Goal: Transaction & Acquisition: Purchase product/service

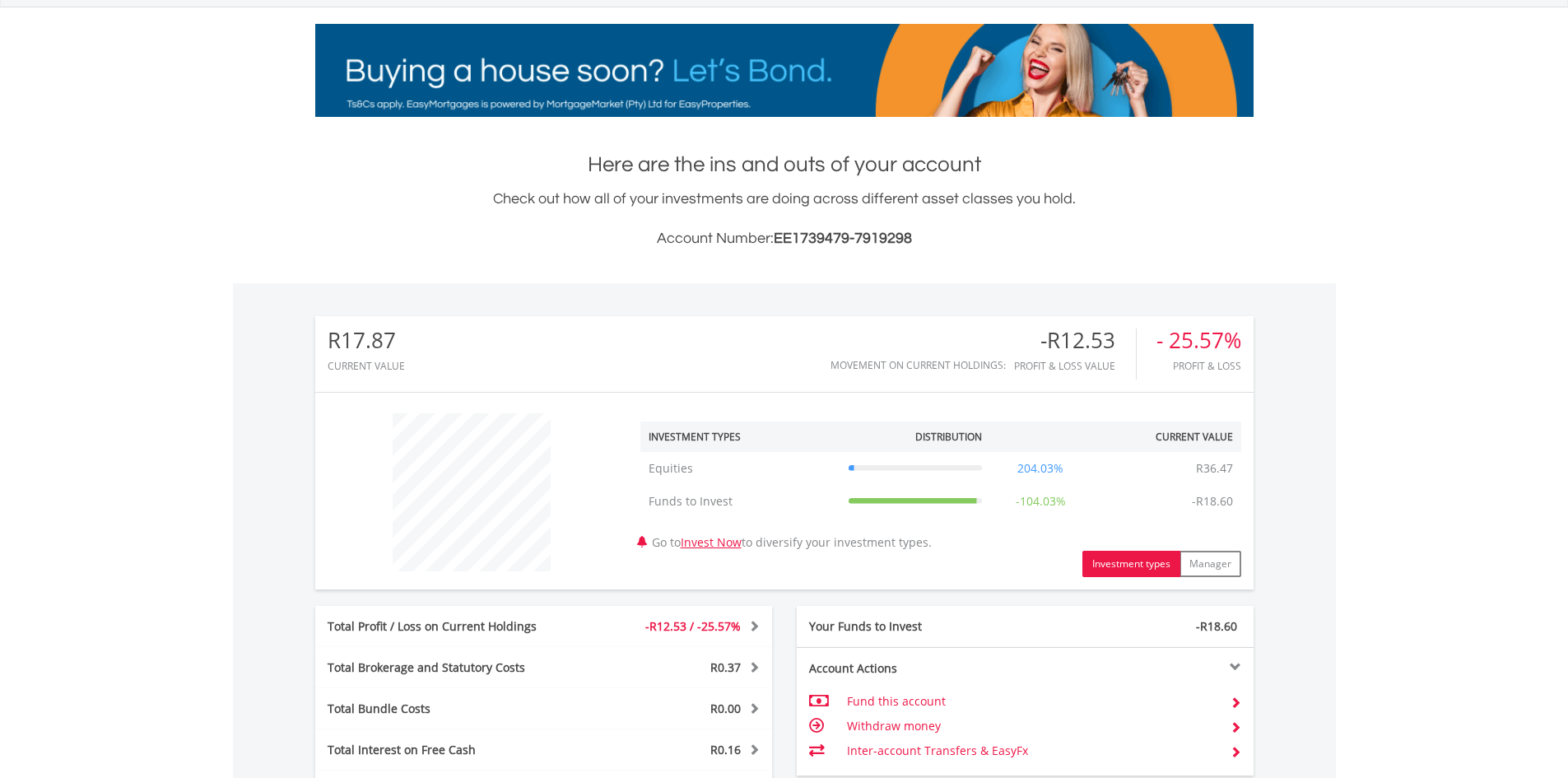
scroll to position [121, 0]
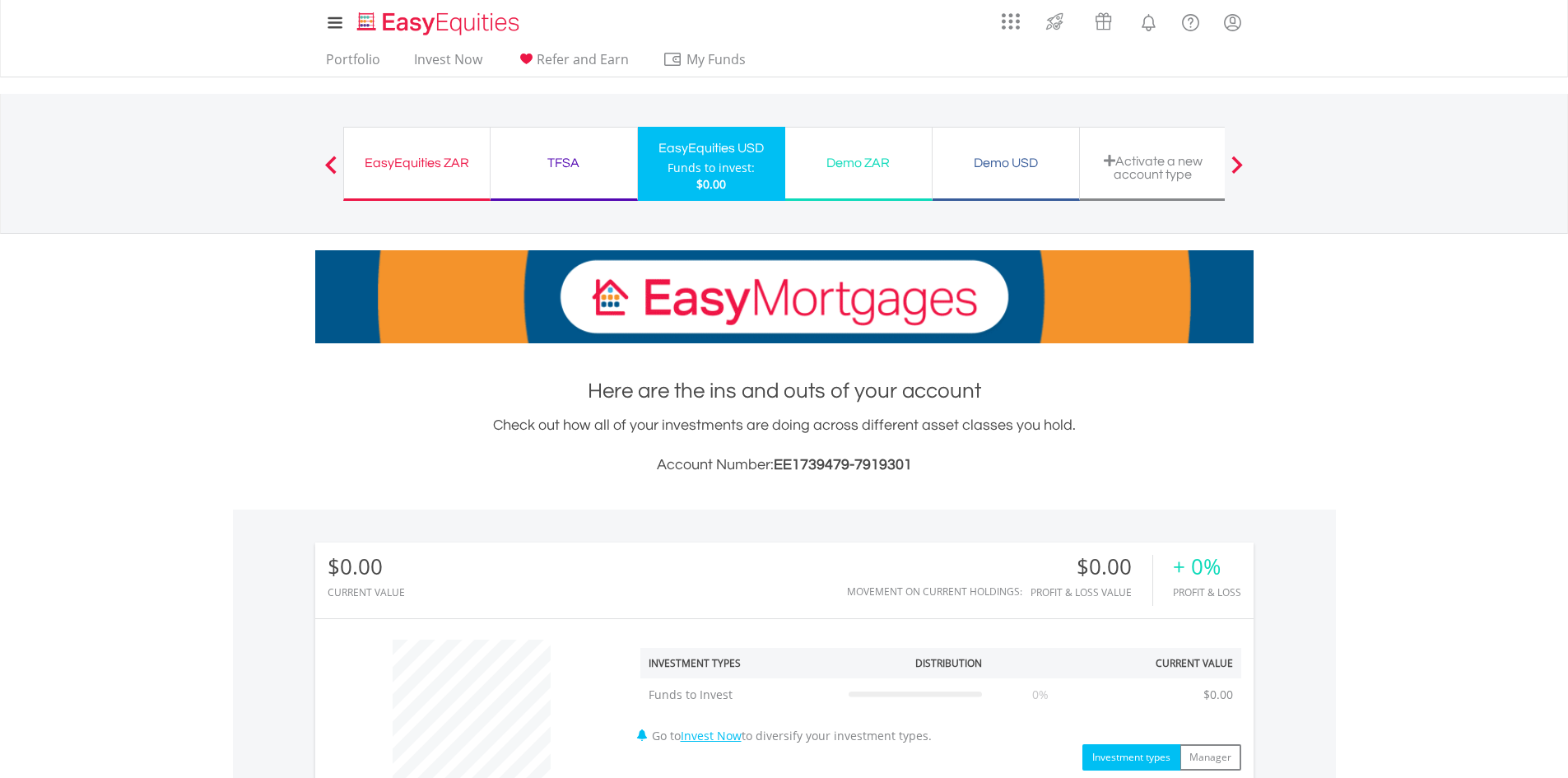
click at [559, 162] on div "TFSA" at bounding box center [564, 163] width 127 height 23
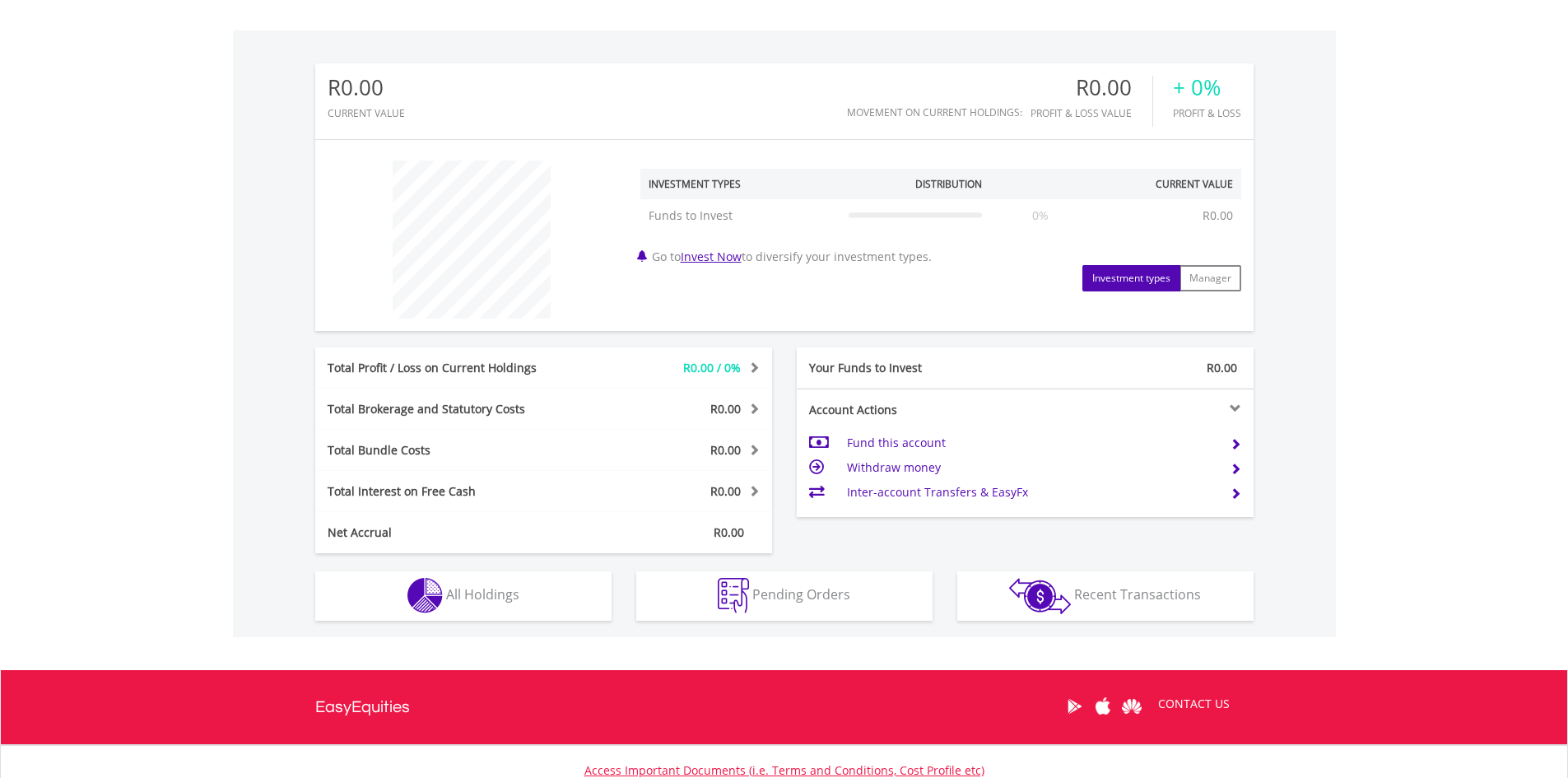
scroll to position [32, 0]
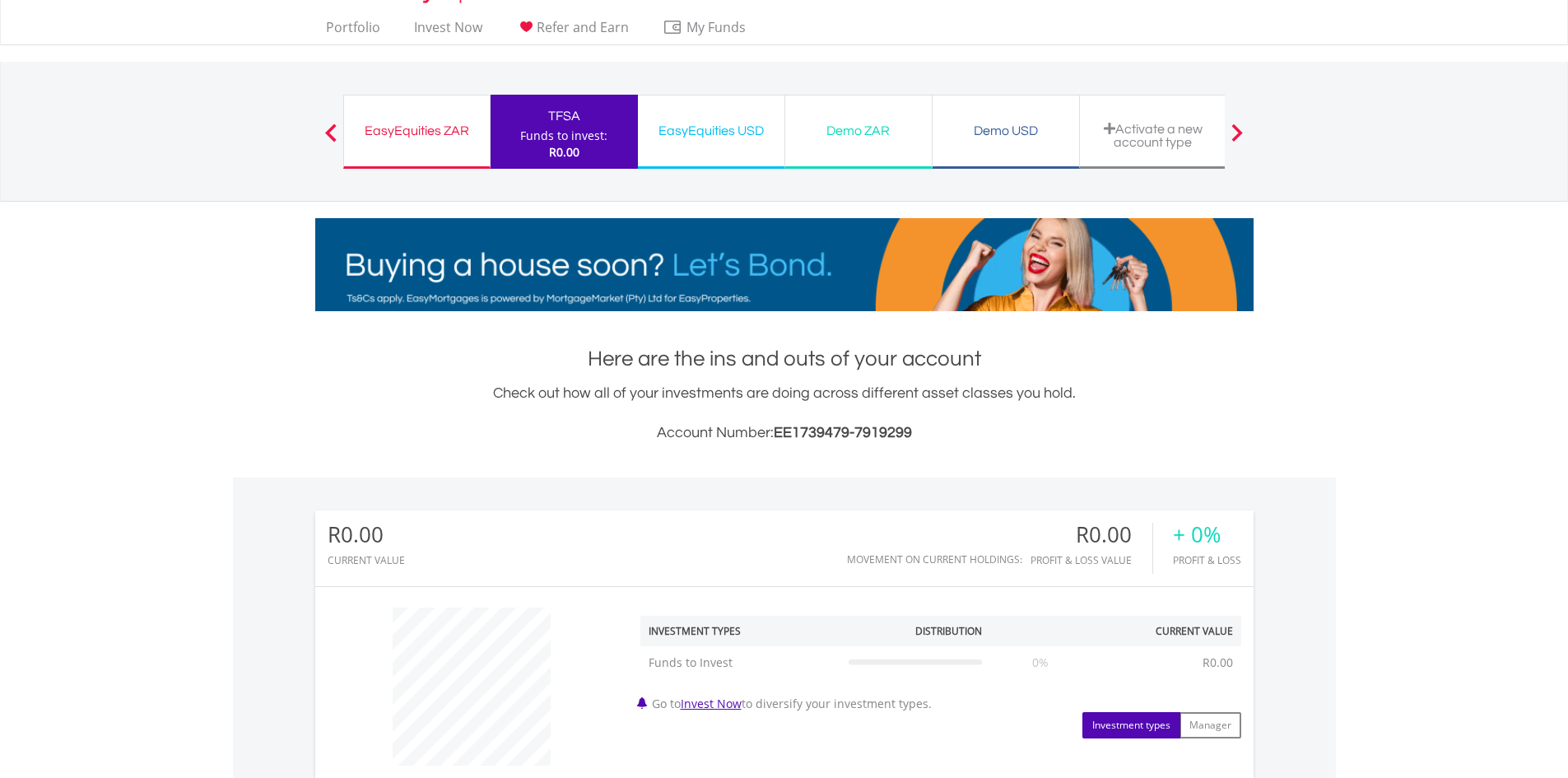
click at [415, 121] on div "EasyEquities ZAR" at bounding box center [417, 131] width 126 height 23
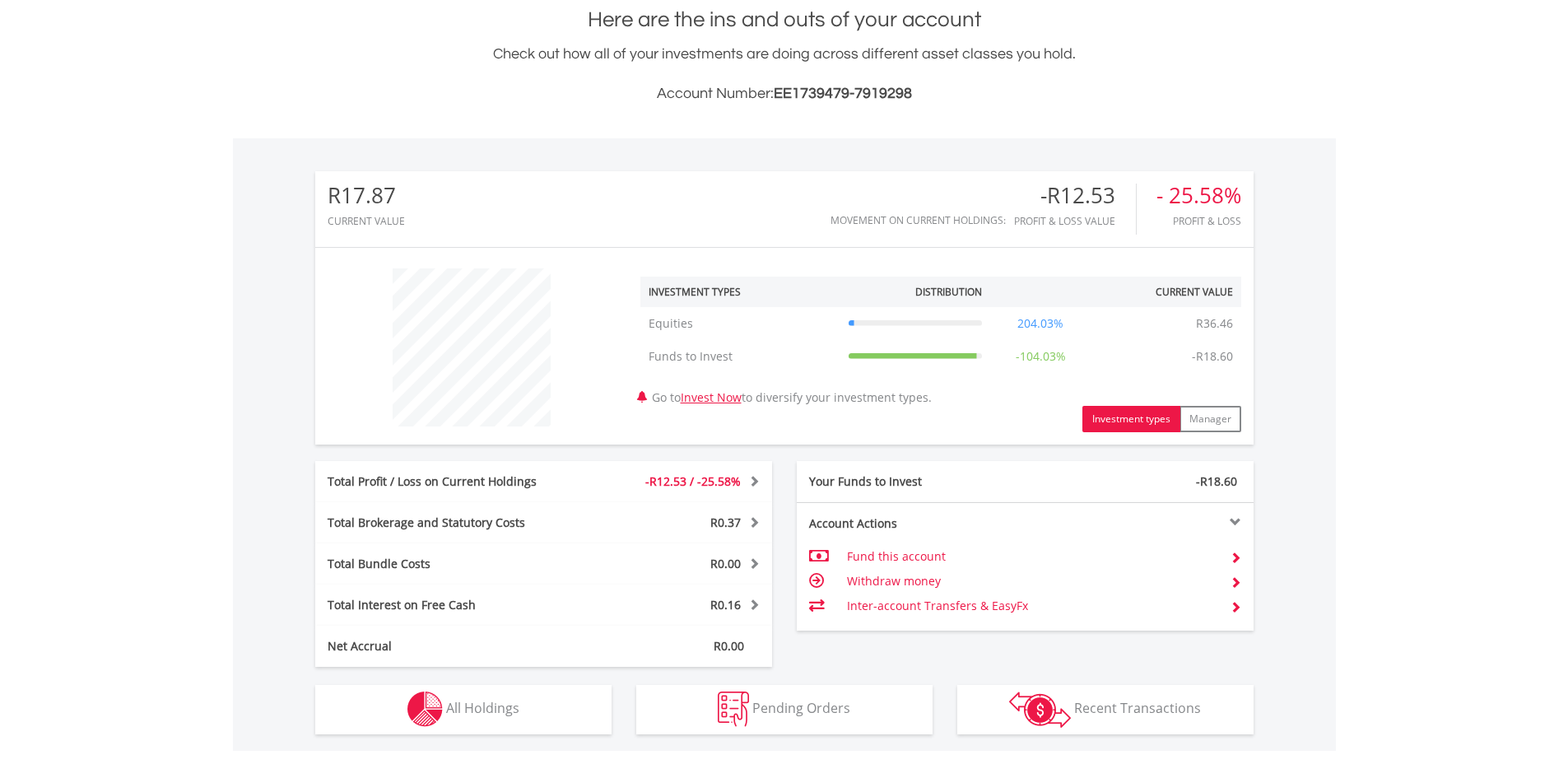
scroll to position [412, 0]
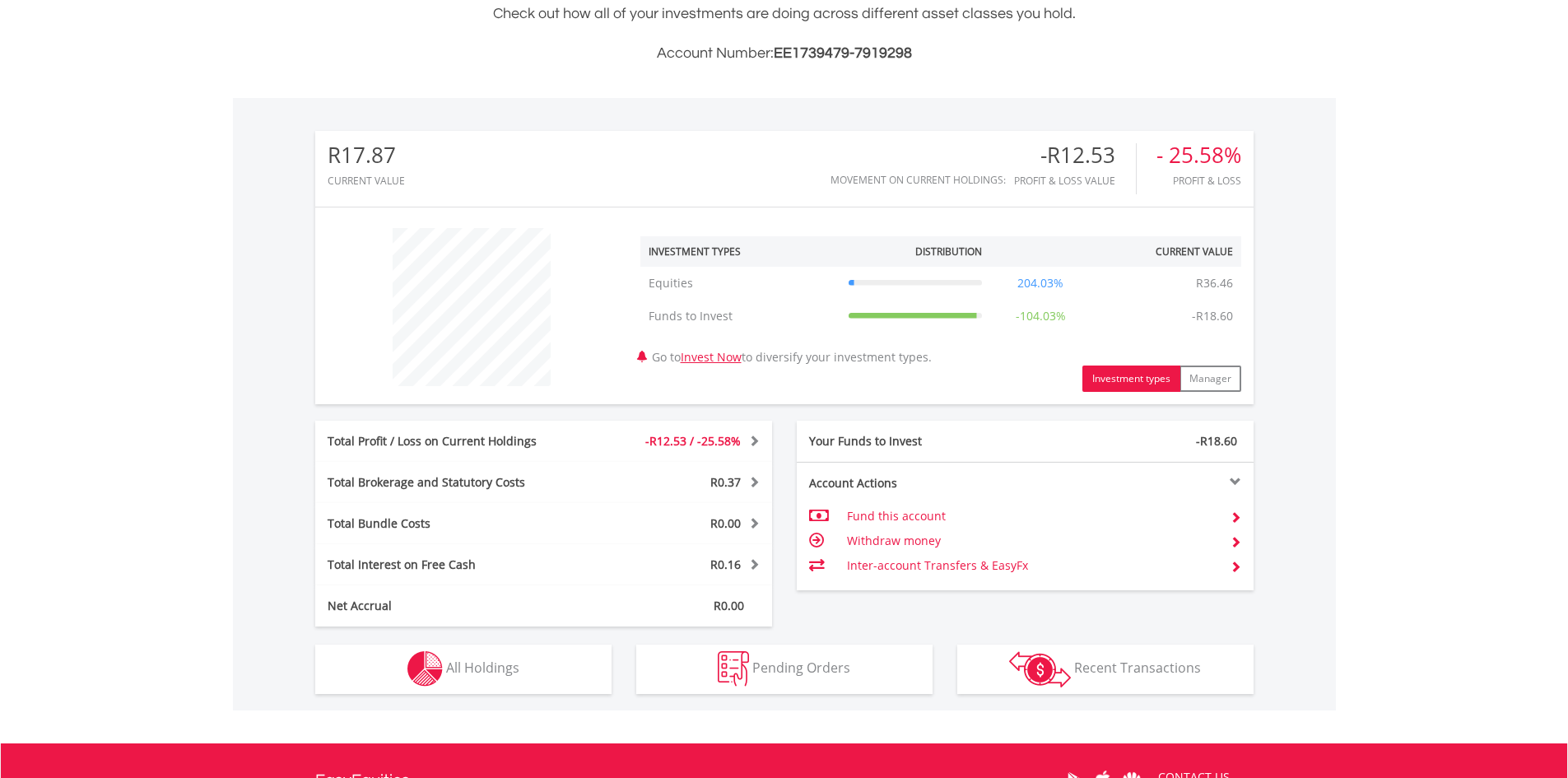
click at [753, 440] on span at bounding box center [752, 440] width 16 height 12
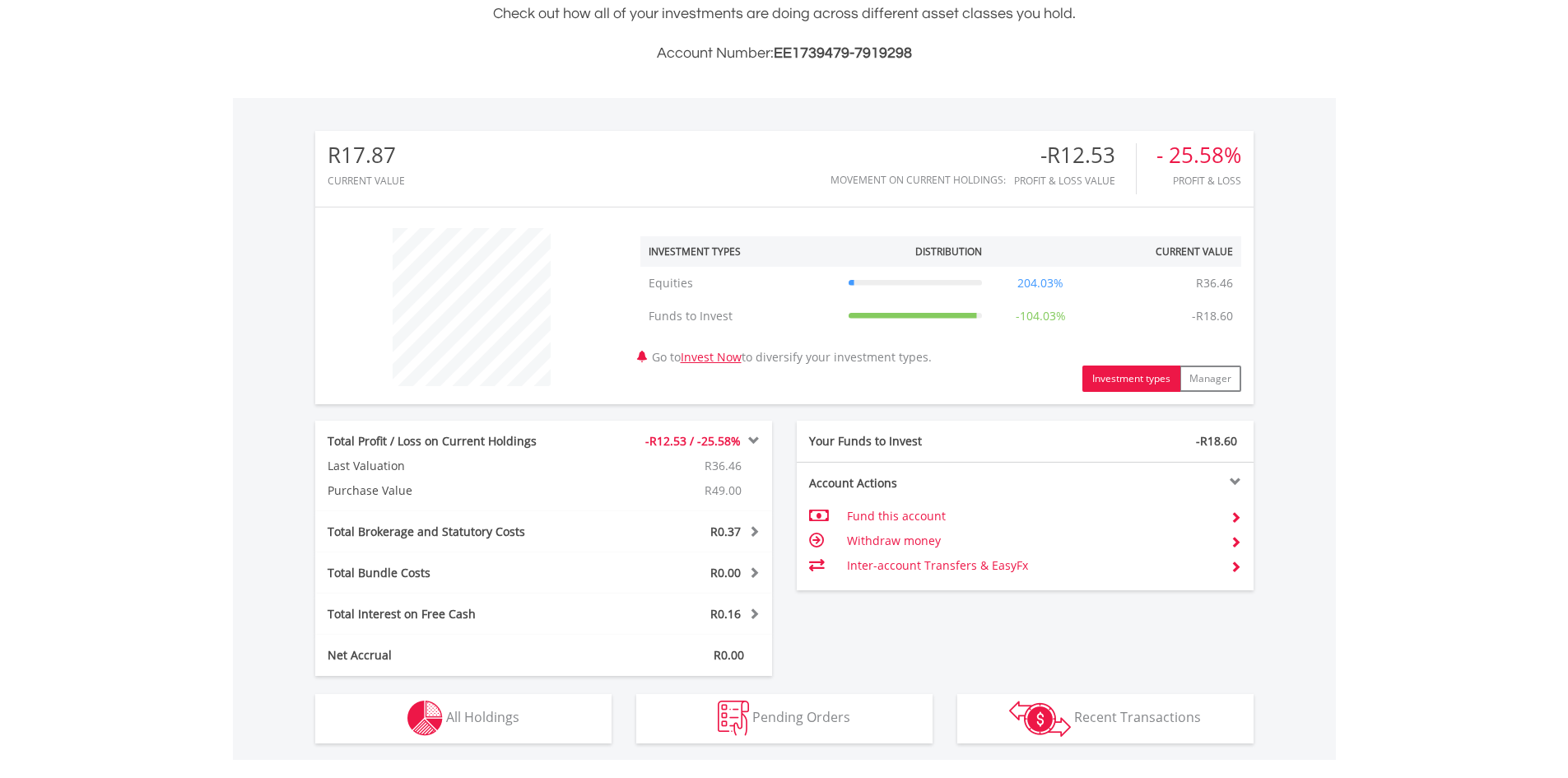
click at [1146, 378] on button "Investment types" at bounding box center [1131, 379] width 98 height 27
click at [733, 357] on link "Invest Now" at bounding box center [712, 357] width 60 height 16
